Goal: Information Seeking & Learning: Learn about a topic

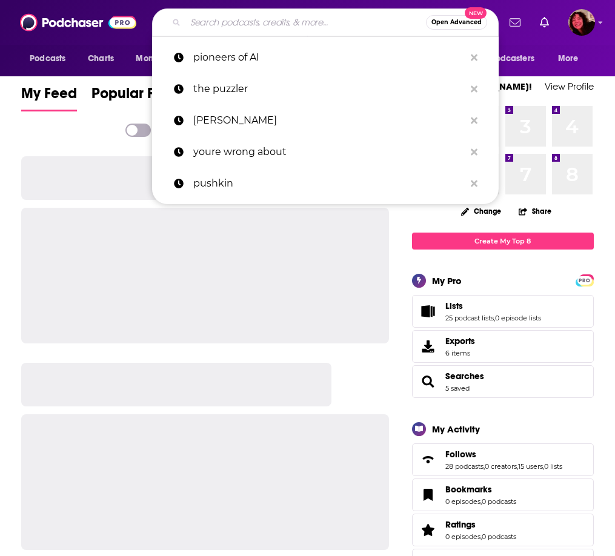
click at [248, 28] on input "Search podcasts, credits, & more..." at bounding box center [305, 22] width 241 height 19
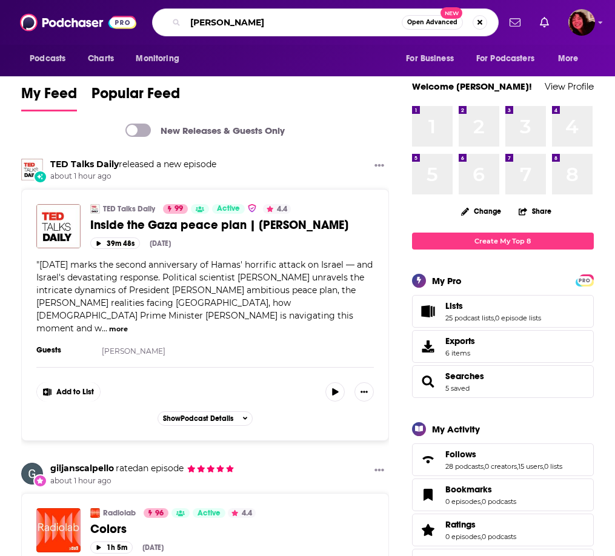
type input "[PERSON_NAME]"
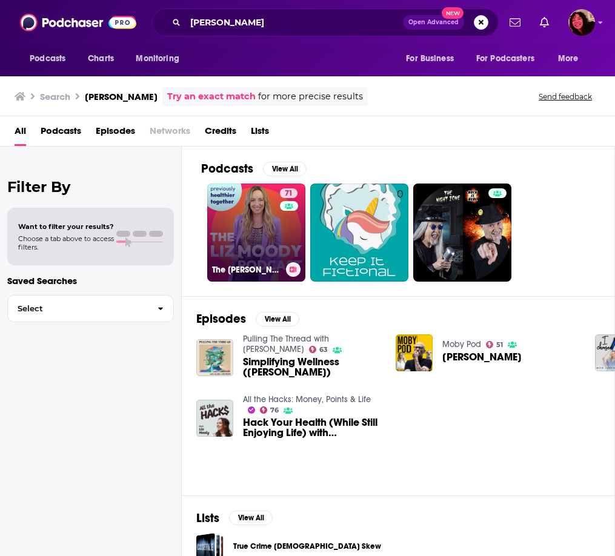
click at [242, 227] on link "71 The [PERSON_NAME] Podcast" at bounding box center [256, 233] width 98 height 98
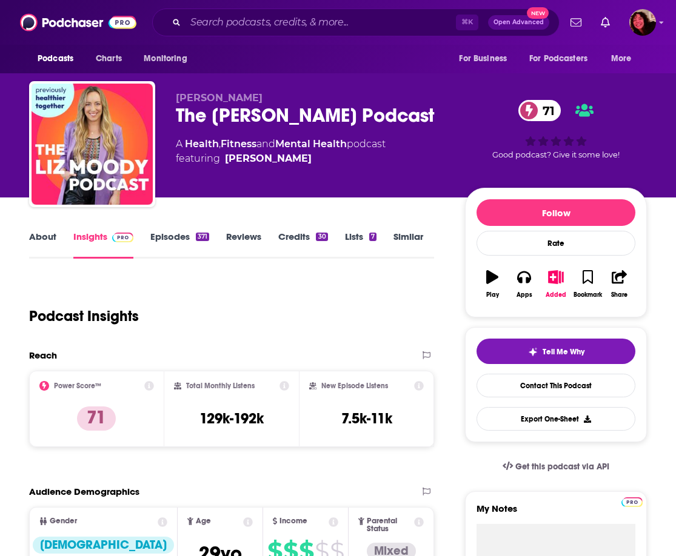
click at [47, 241] on link "About" at bounding box center [42, 245] width 27 height 28
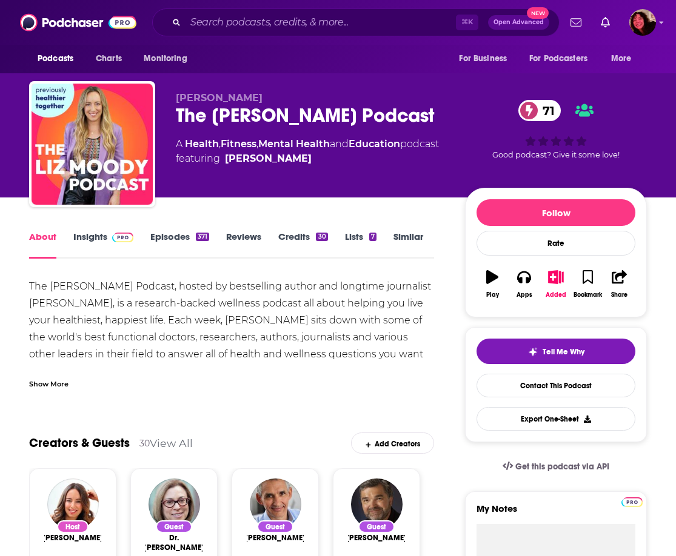
click at [99, 239] on link "Insights" at bounding box center [103, 245] width 60 height 28
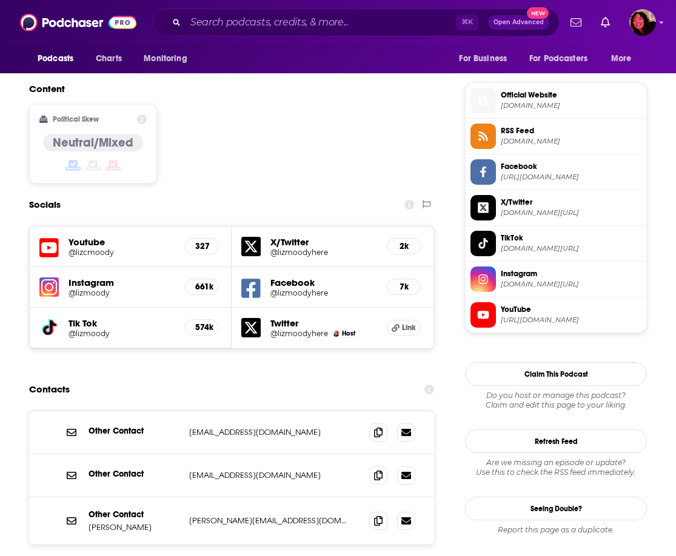
scroll to position [1060, 0]
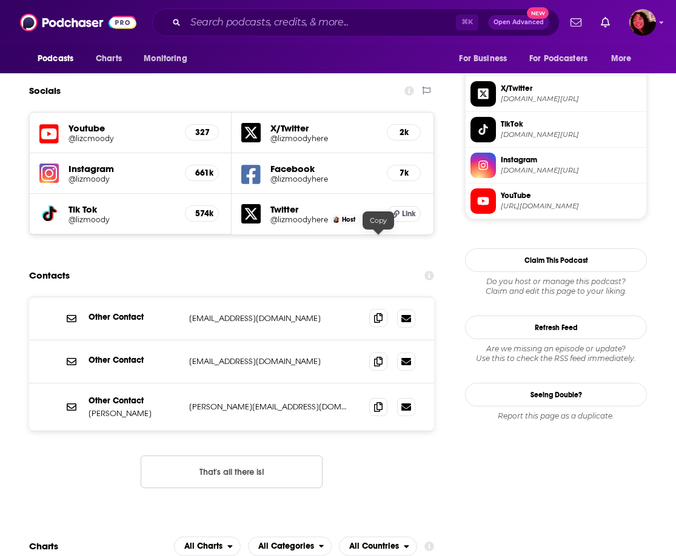
click at [374, 313] on icon at bounding box center [378, 318] width 8 height 10
